Goal: Task Accomplishment & Management: Manage account settings

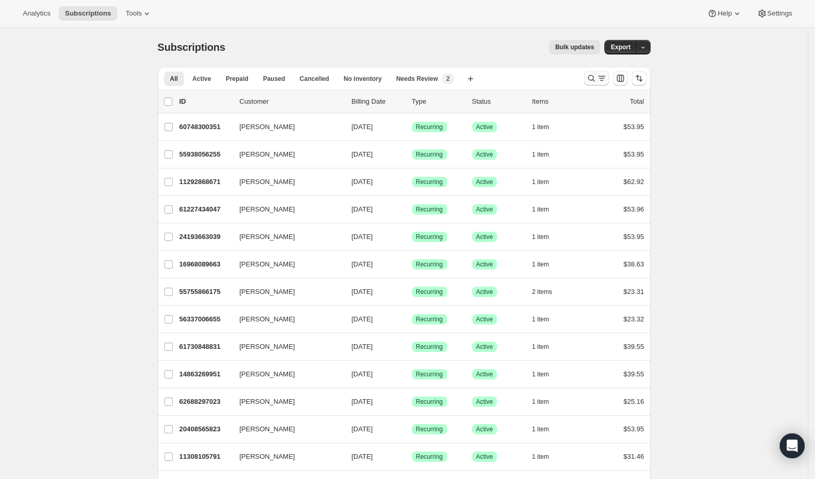
click at [596, 81] on icon "Search and filter results" at bounding box center [591, 78] width 10 height 10
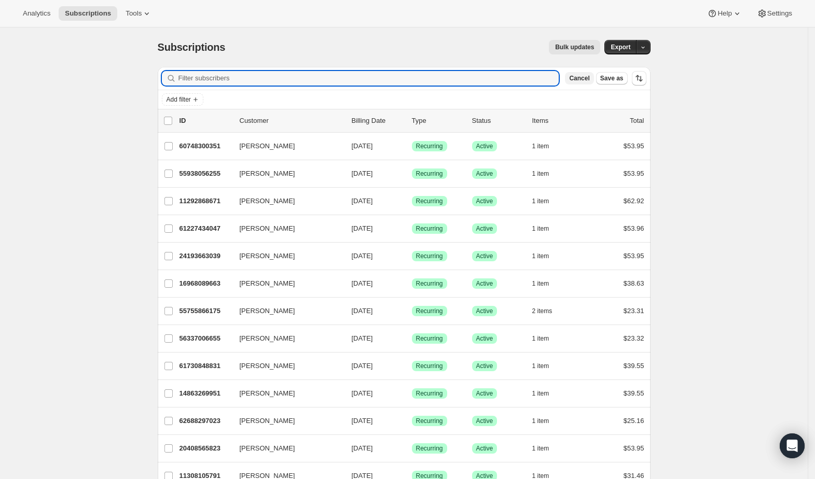
paste input "kristinturcott@gmail.com"
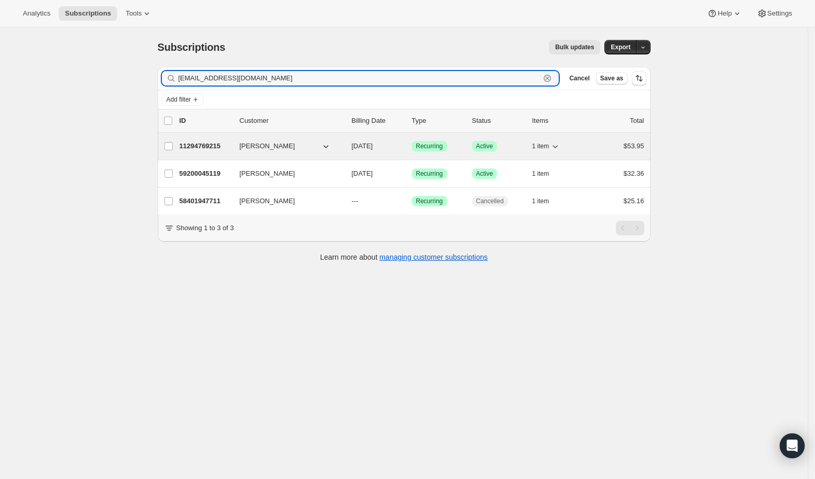
type input "kristinturcott@gmail.com"
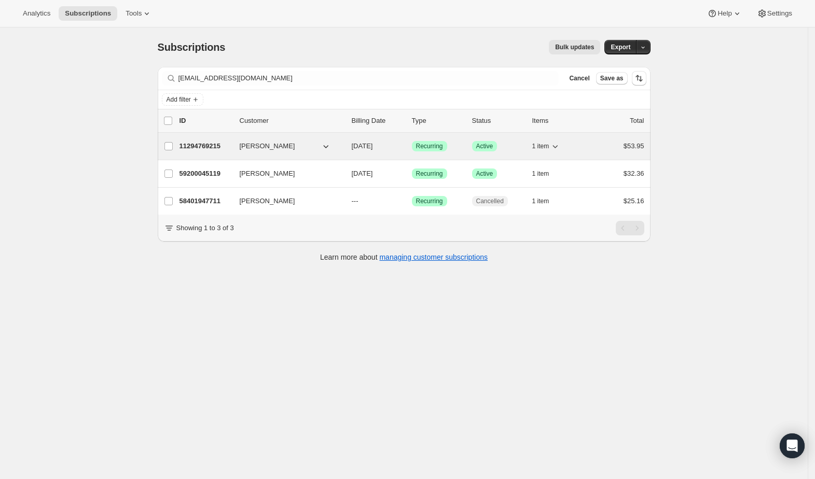
click at [222, 146] on p "11294769215" at bounding box center [205, 146] width 52 height 10
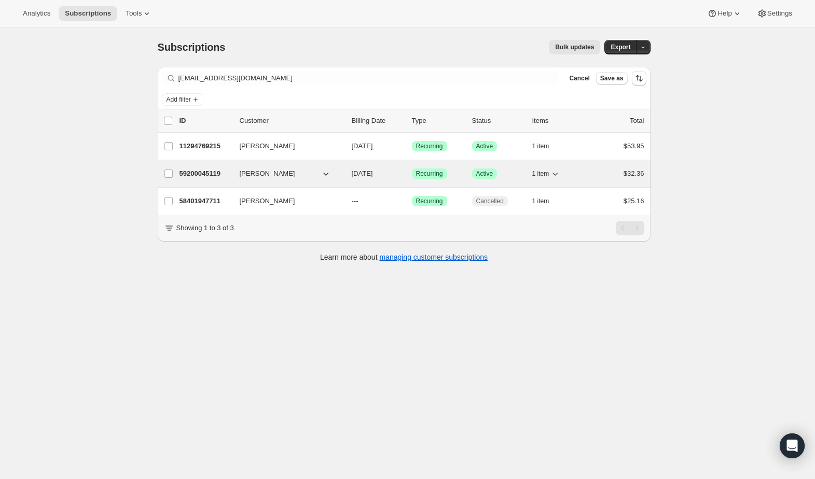
click at [208, 175] on p "59200045119" at bounding box center [205, 174] width 52 height 10
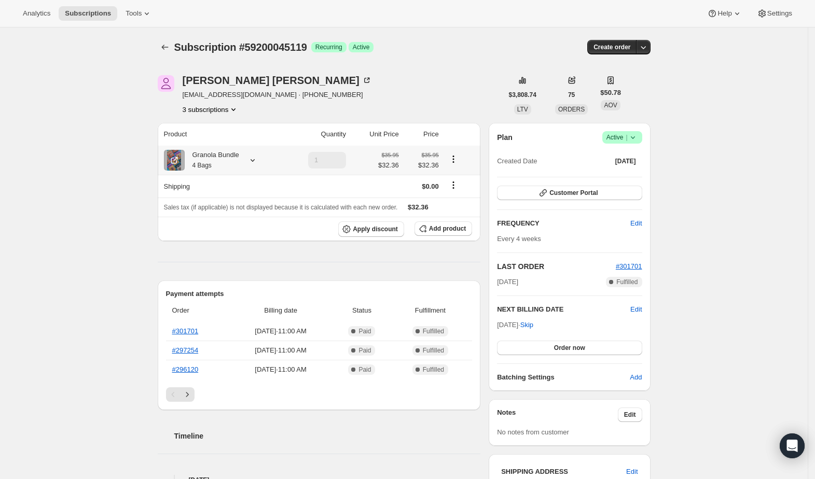
click at [258, 158] on icon at bounding box center [252, 160] width 10 height 10
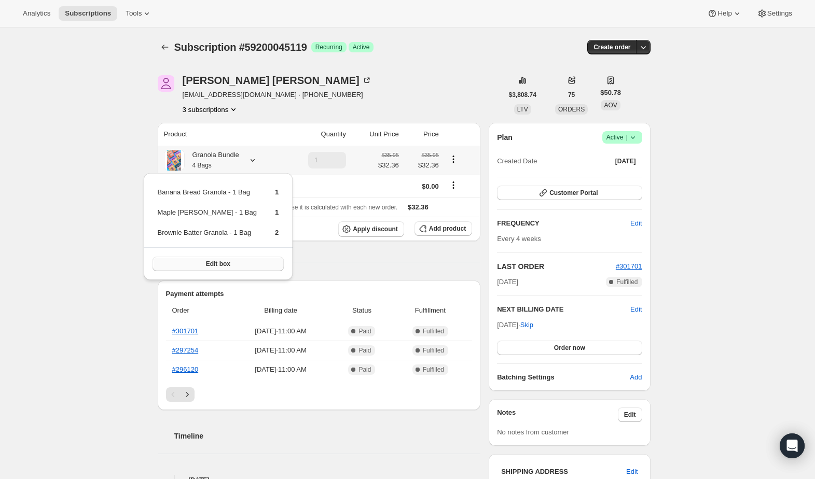
click at [252, 263] on button "Edit box" at bounding box center [219, 264] width 132 height 15
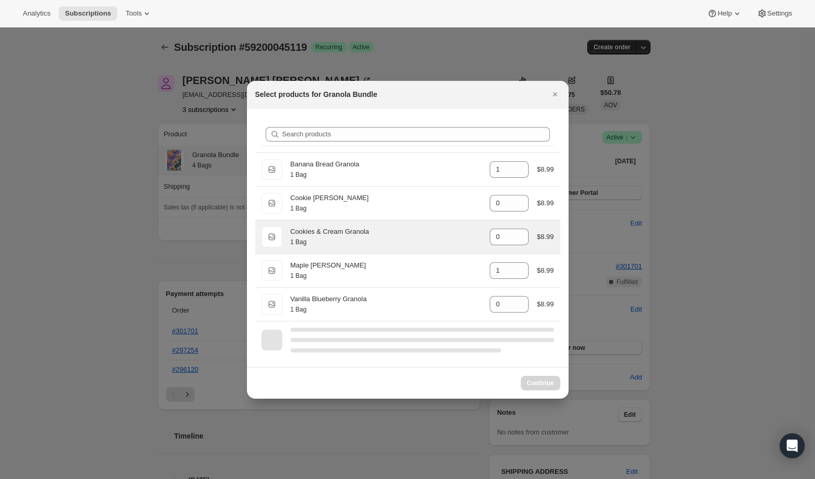
select select "gid://shopify/ProductVariant/41399256350783"
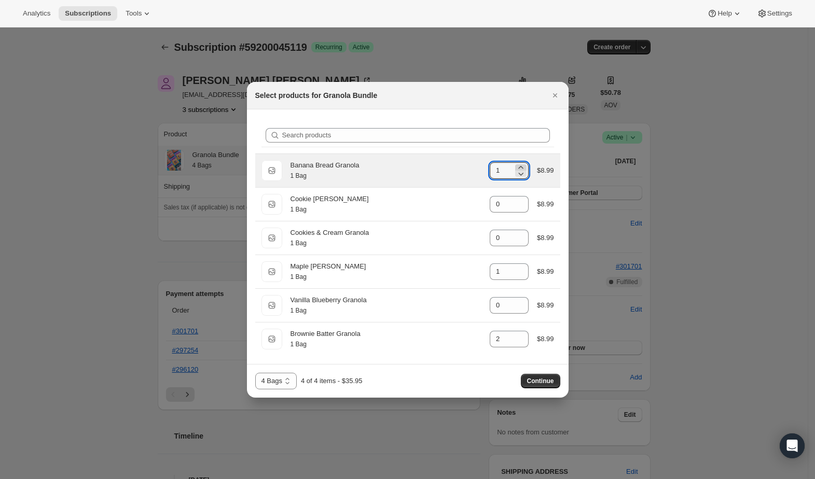
click at [523, 166] on icon ":r2u:" at bounding box center [521, 167] width 10 height 10
type input "2"
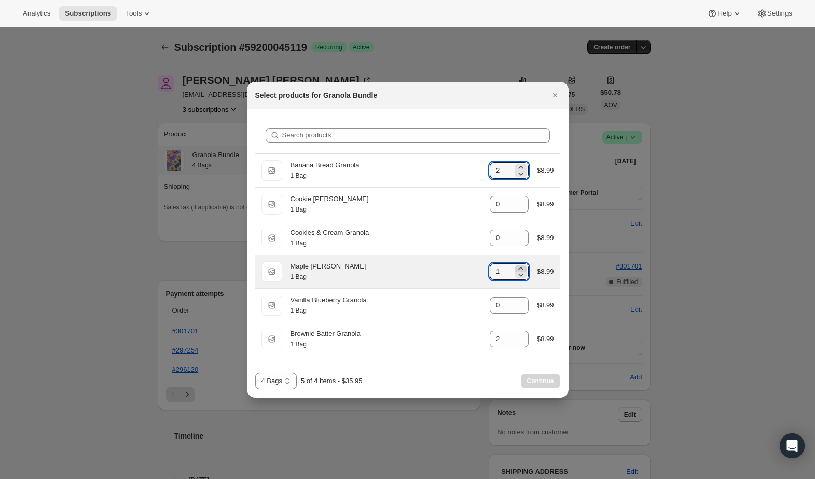
click at [523, 266] on icon ":r2u:" at bounding box center [521, 269] width 10 height 10
type input "2"
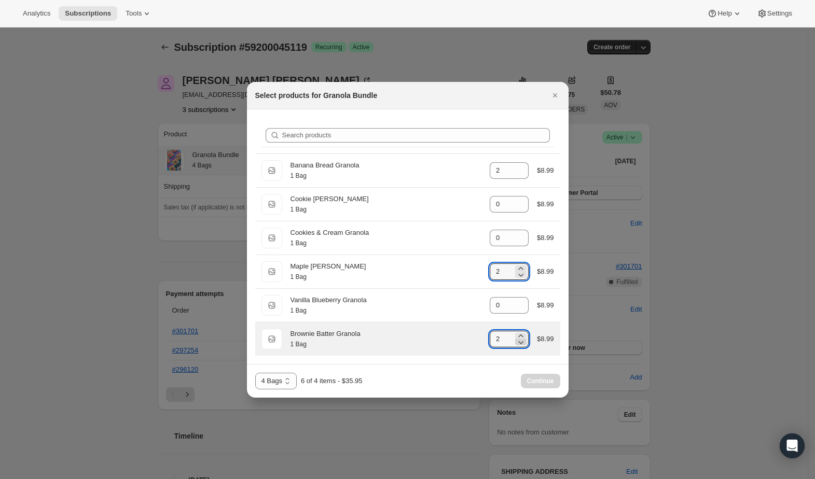
click at [523, 342] on icon ":r2u:" at bounding box center [520, 342] width 5 height 3
type input "0"
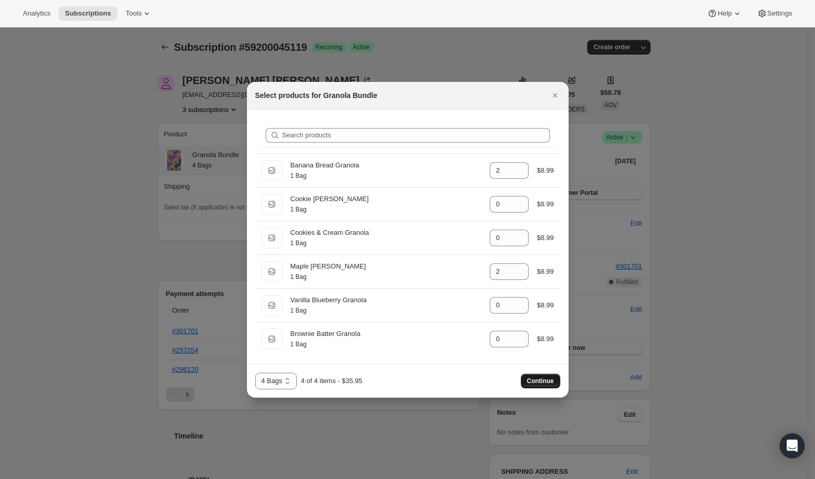
click at [535, 383] on span "Continue" at bounding box center [540, 381] width 27 height 8
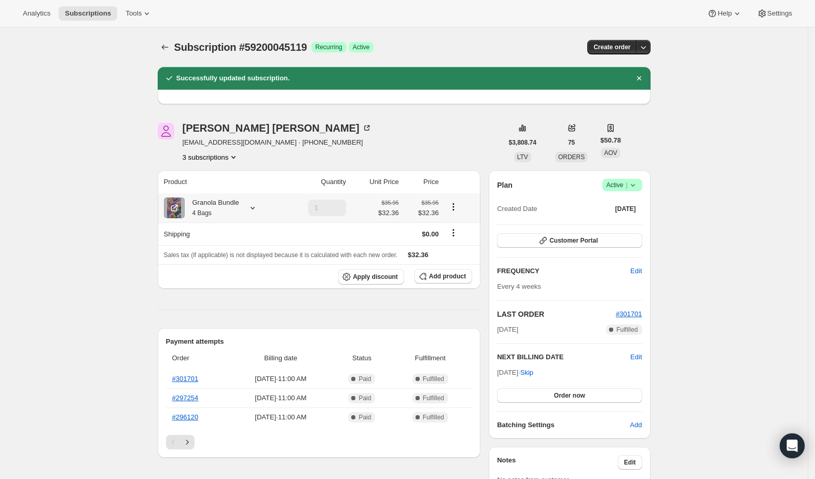
click at [252, 207] on icon at bounding box center [252, 208] width 10 height 10
